Goal: Task Accomplishment & Management: Manage account settings

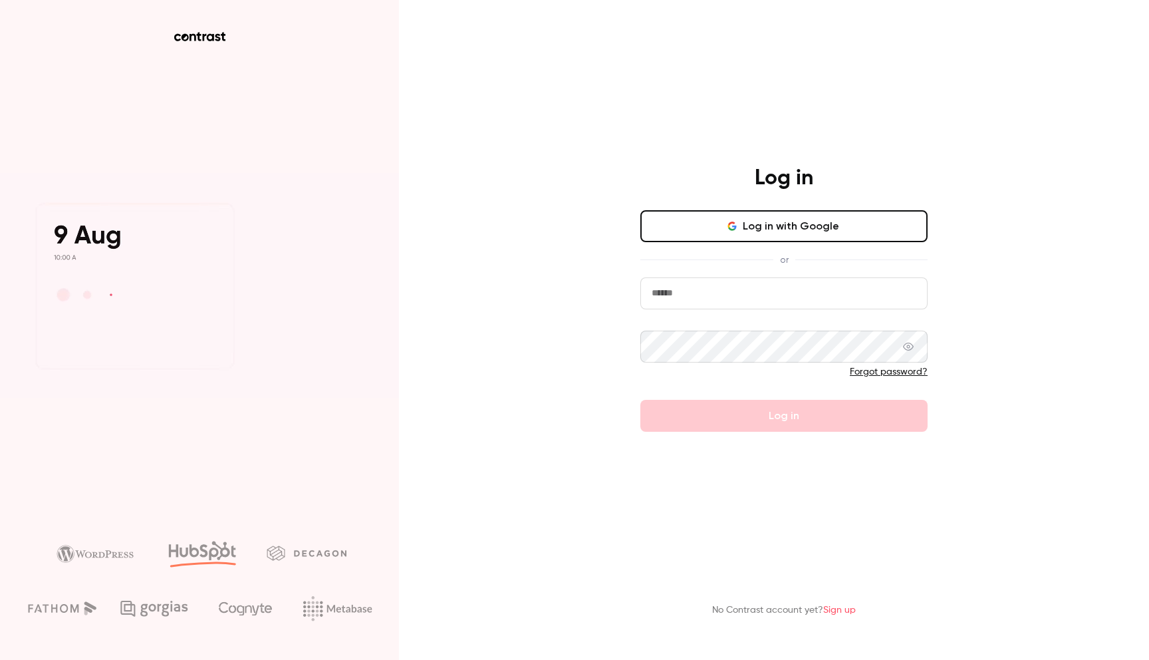
click at [833, 217] on button "Log in with Google" at bounding box center [783, 226] width 287 height 32
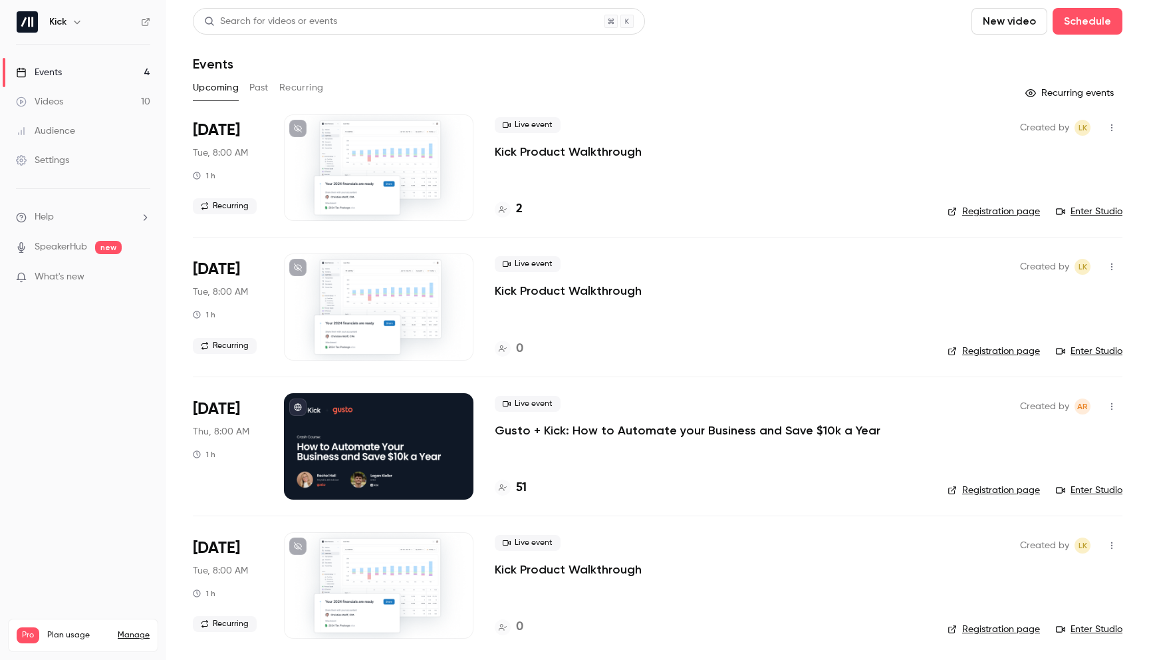
click at [72, 160] on link "Settings" at bounding box center [83, 160] width 166 height 29
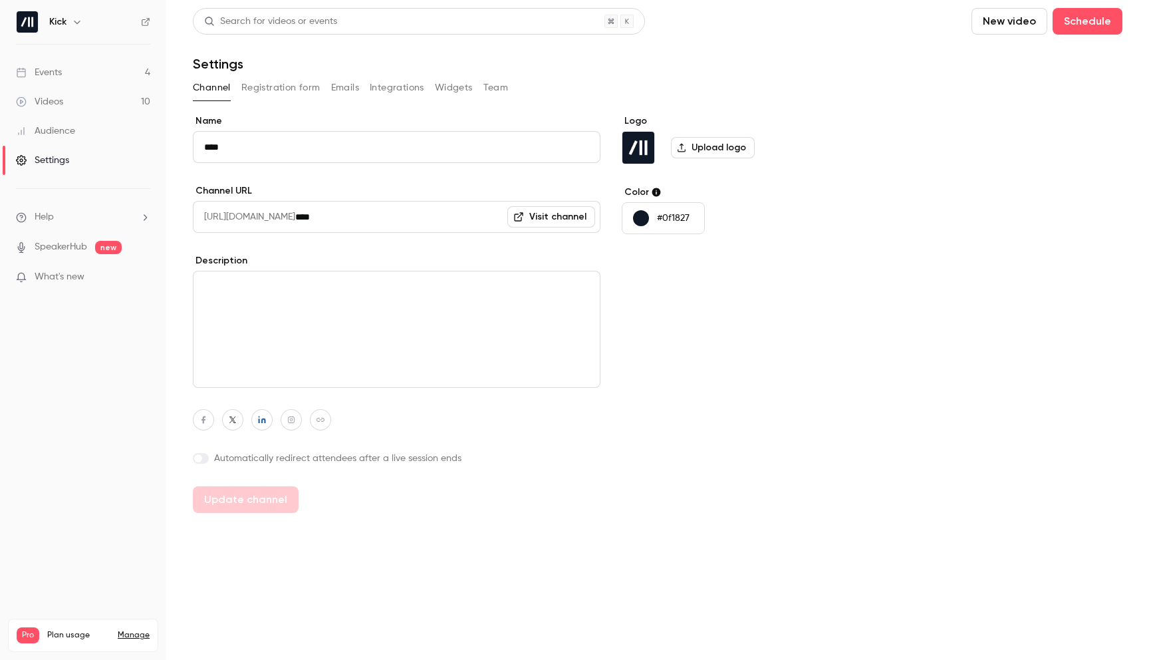
click at [493, 87] on button "Team" at bounding box center [495, 87] width 25 height 21
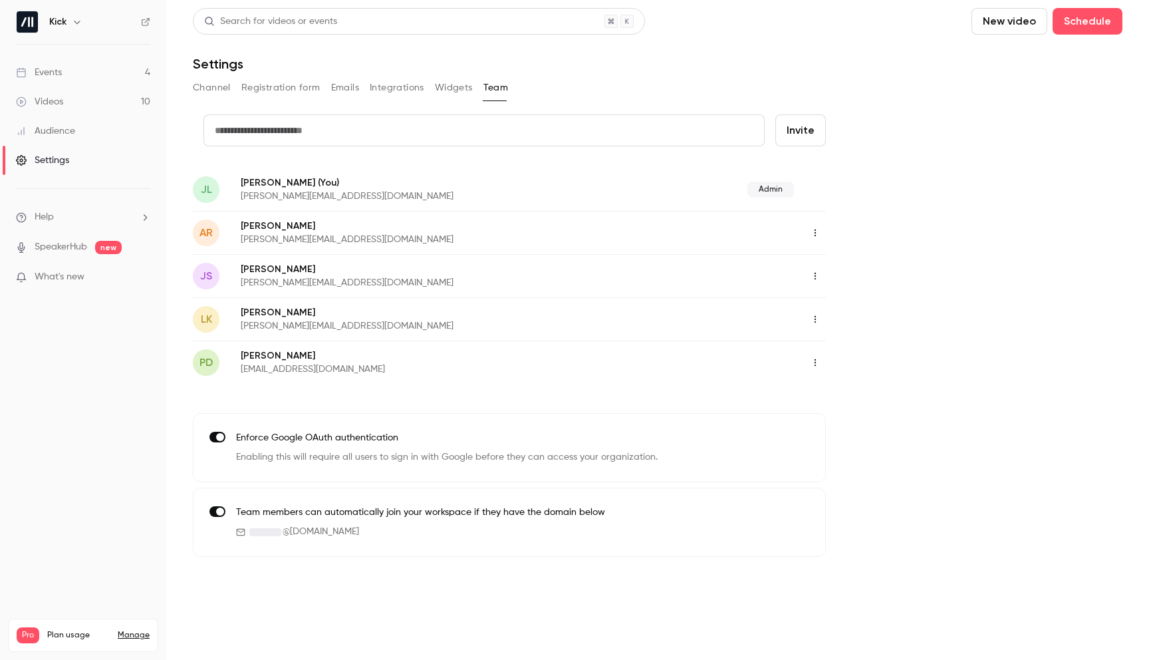
click at [640, 124] on input "text" at bounding box center [483, 130] width 561 height 32
